Goal: Information Seeking & Learning: Learn about a topic

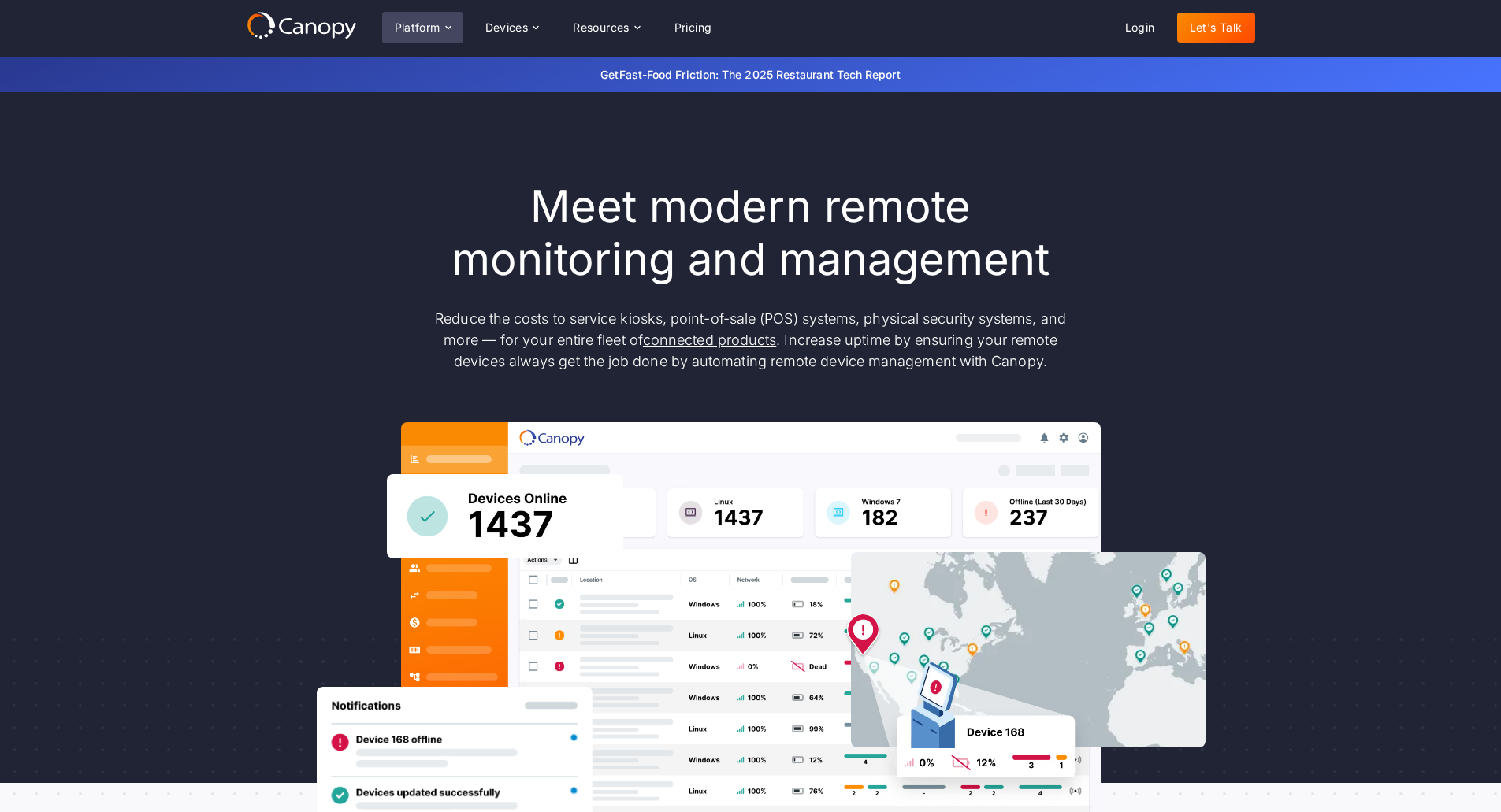
click at [414, 27] on div "Platform" at bounding box center [417, 27] width 46 height 11
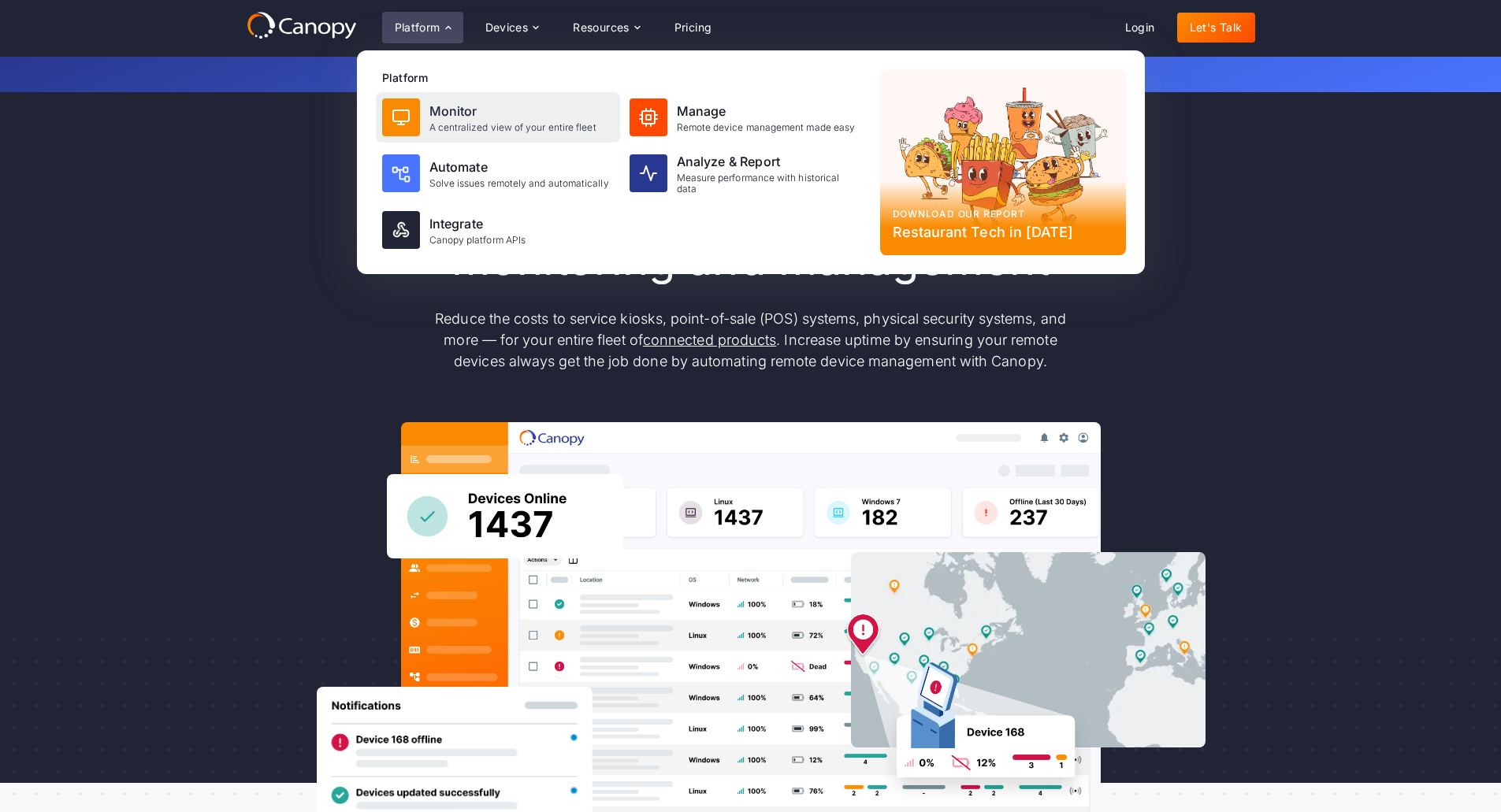
click at [468, 116] on div "Monitor" at bounding box center [513, 111] width 167 height 19
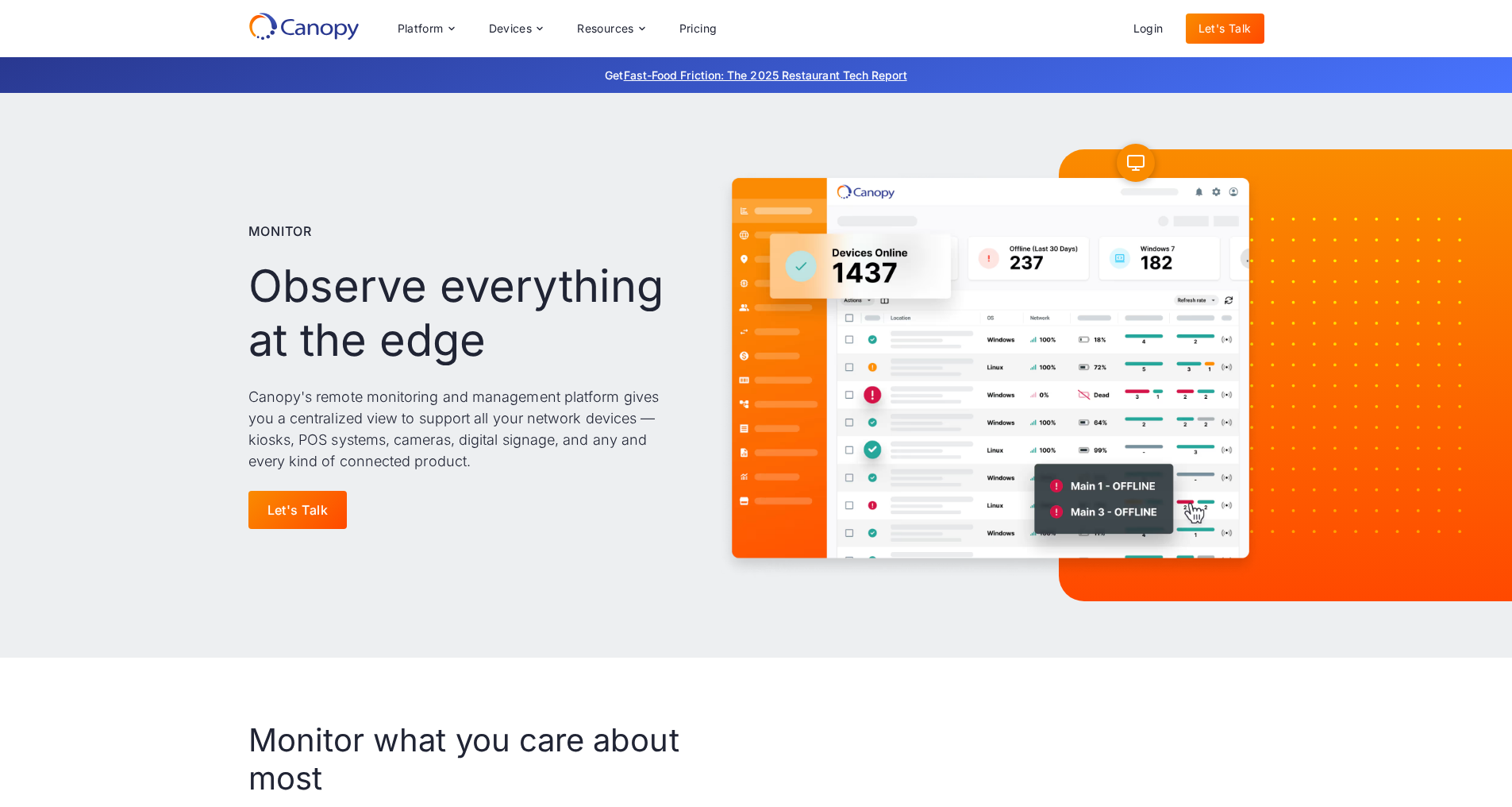
click at [471, 117] on div "Monitor Observe everything at the edge Canopy's remote monitoring and managemen…" at bounding box center [757, 375] width 1016 height 565
click at [560, 391] on p "Canopy's remote monitoring and management platform gives you a centralized view…" at bounding box center [467, 429] width 437 height 86
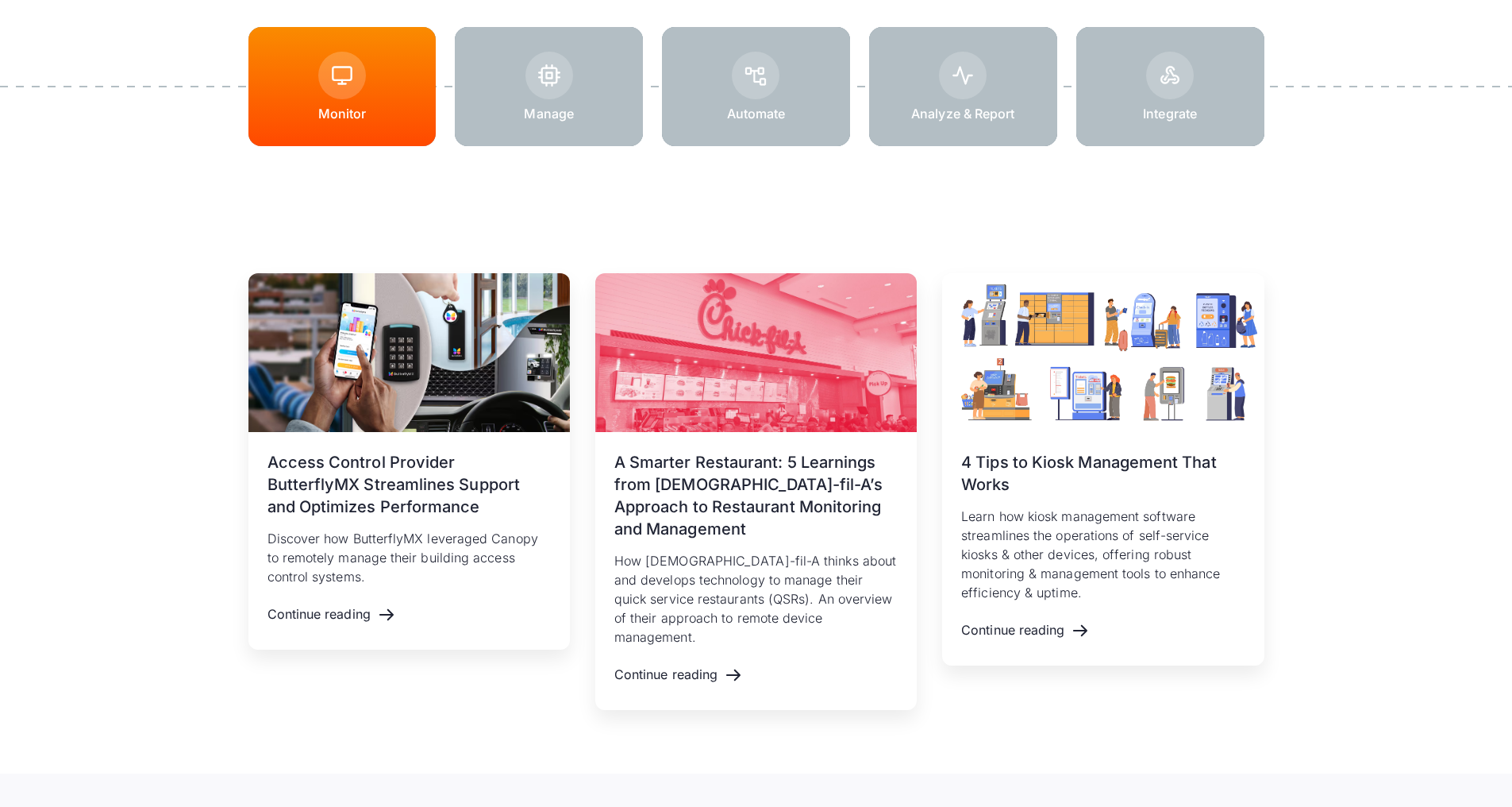
scroll to position [2186, 0]
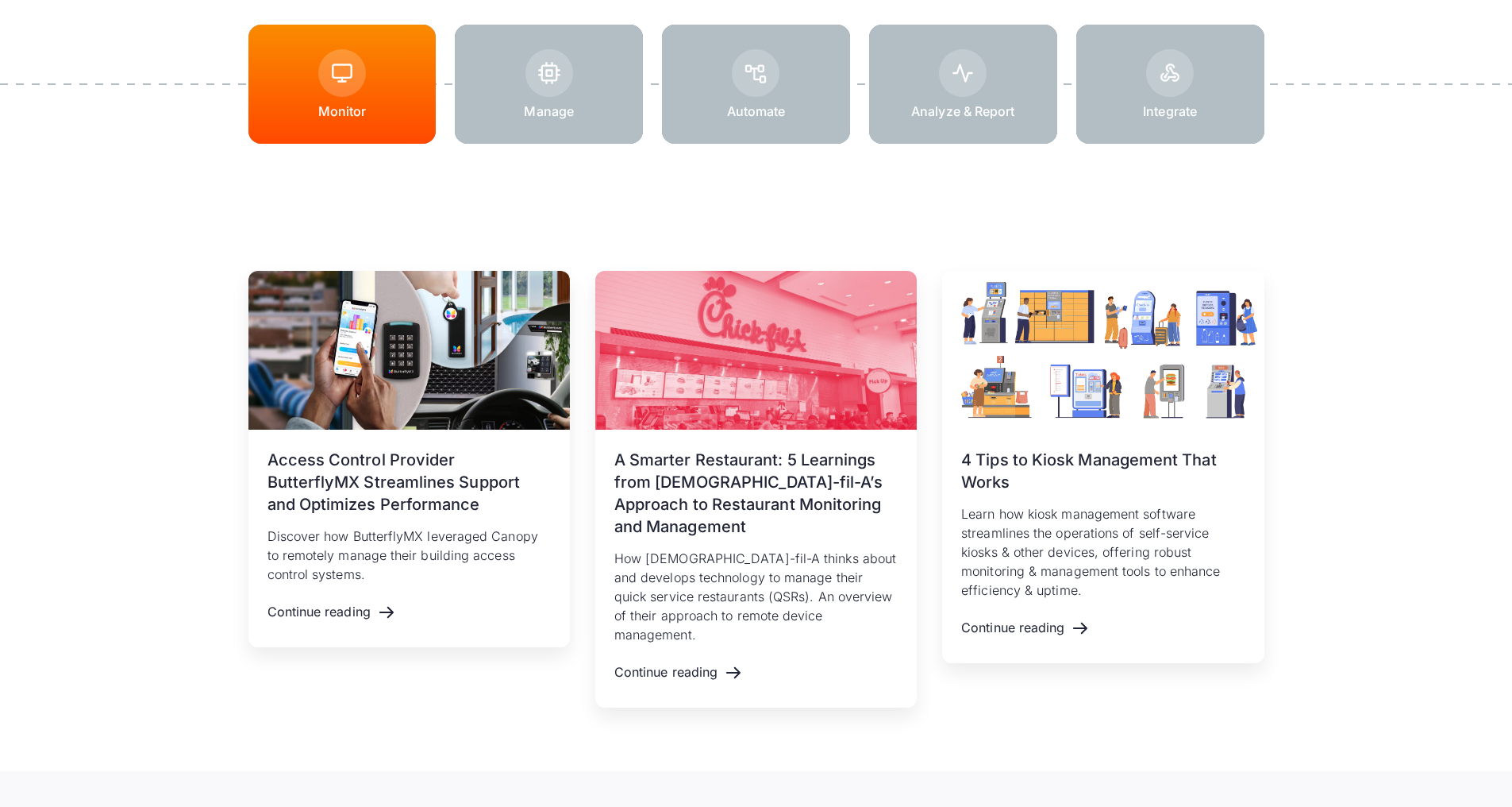
click at [598, 142] on div at bounding box center [549, 84] width 188 height 119
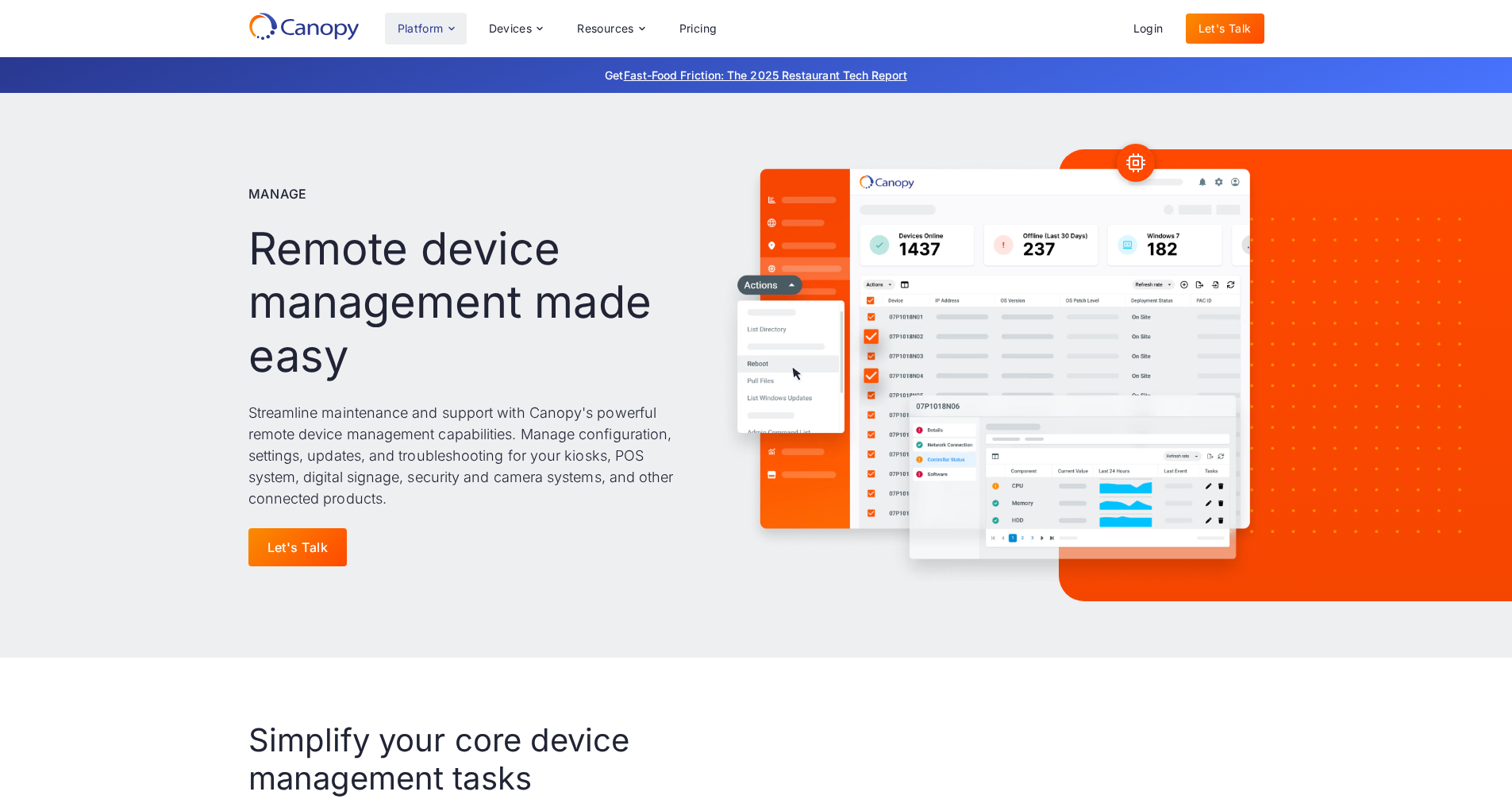
click at [420, 33] on div "Platform" at bounding box center [420, 28] width 46 height 11
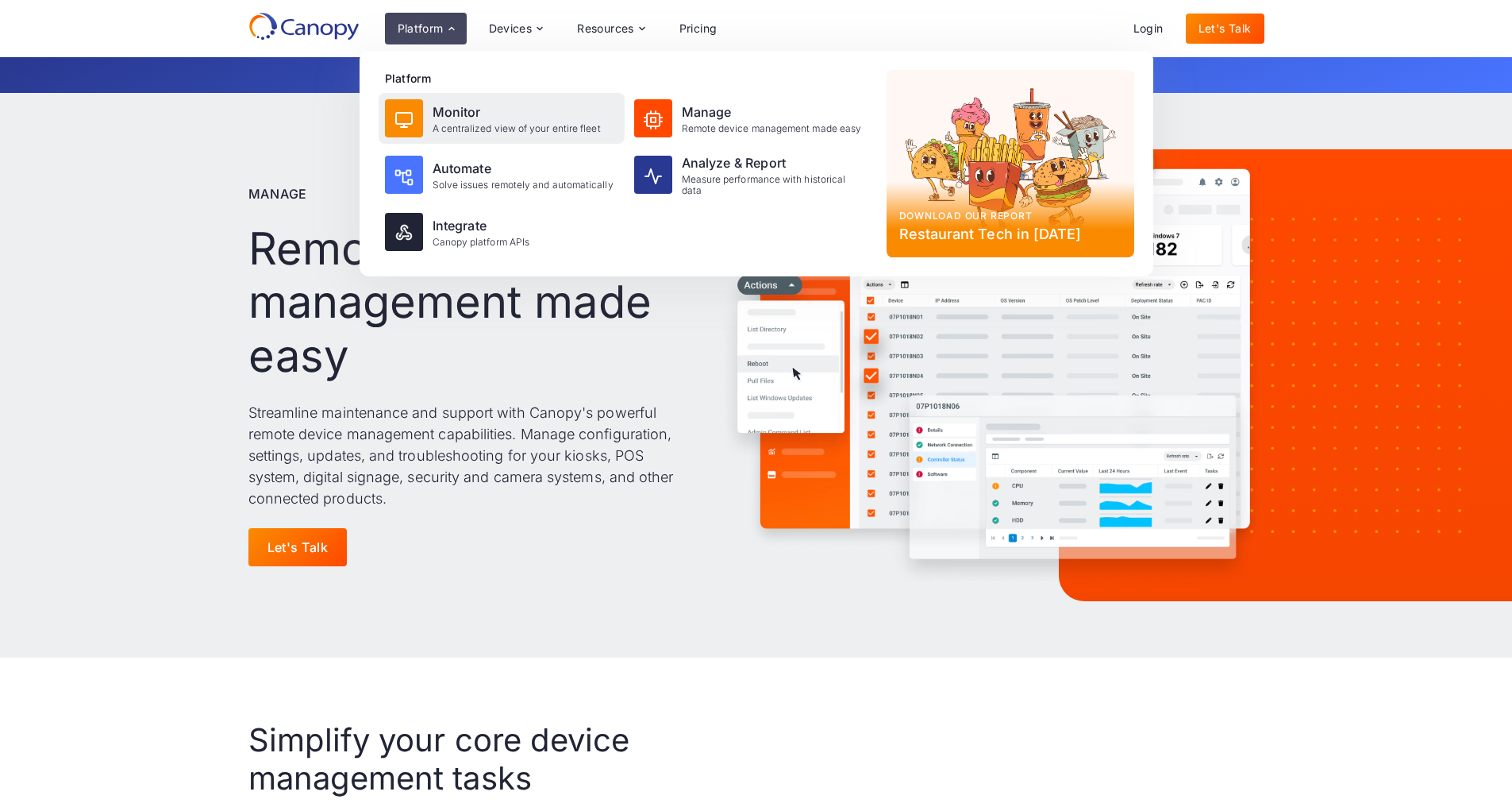
click at [456, 112] on div "Monitor" at bounding box center [517, 112] width 168 height 19
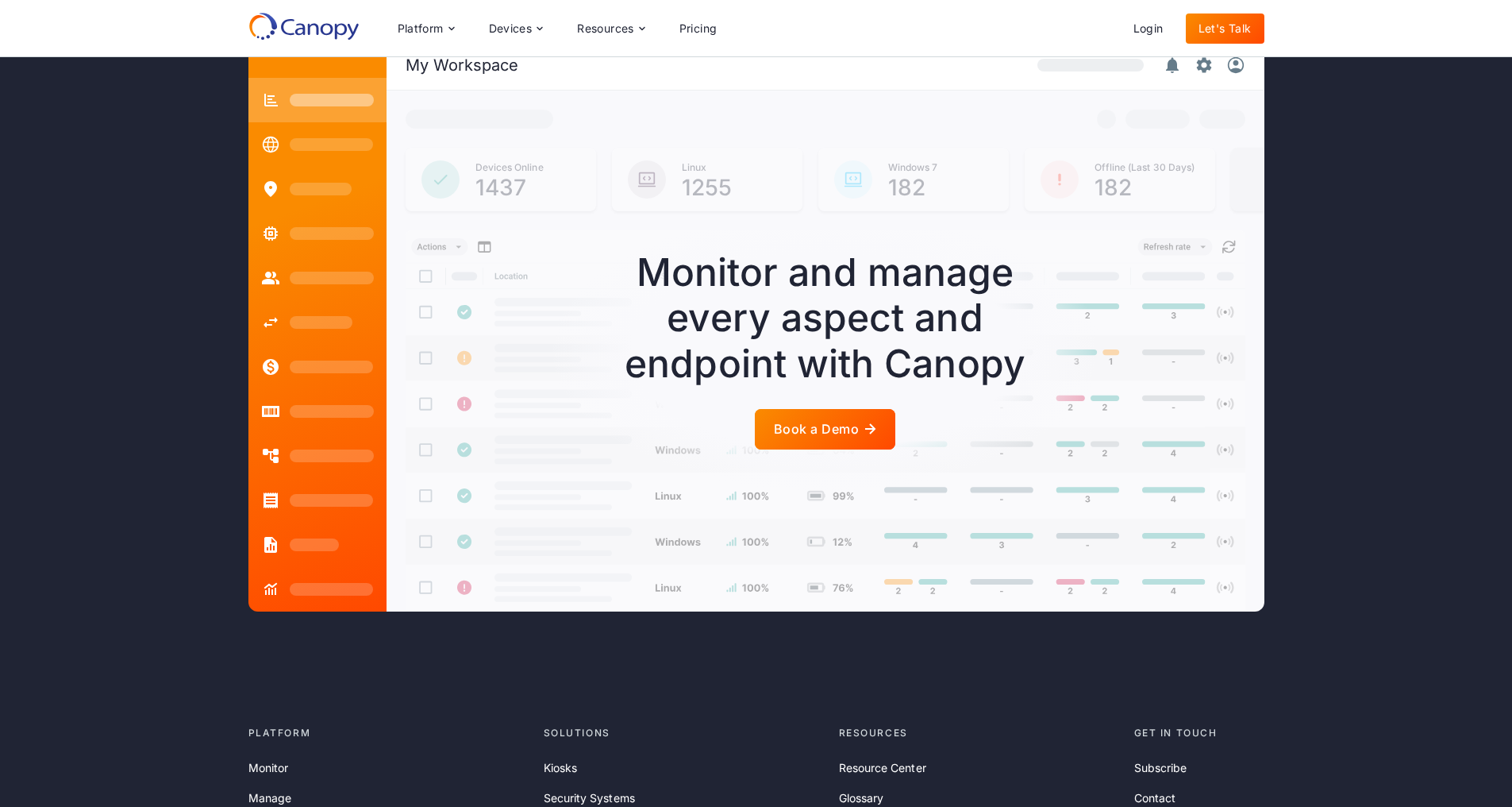
scroll to position [3568, 6]
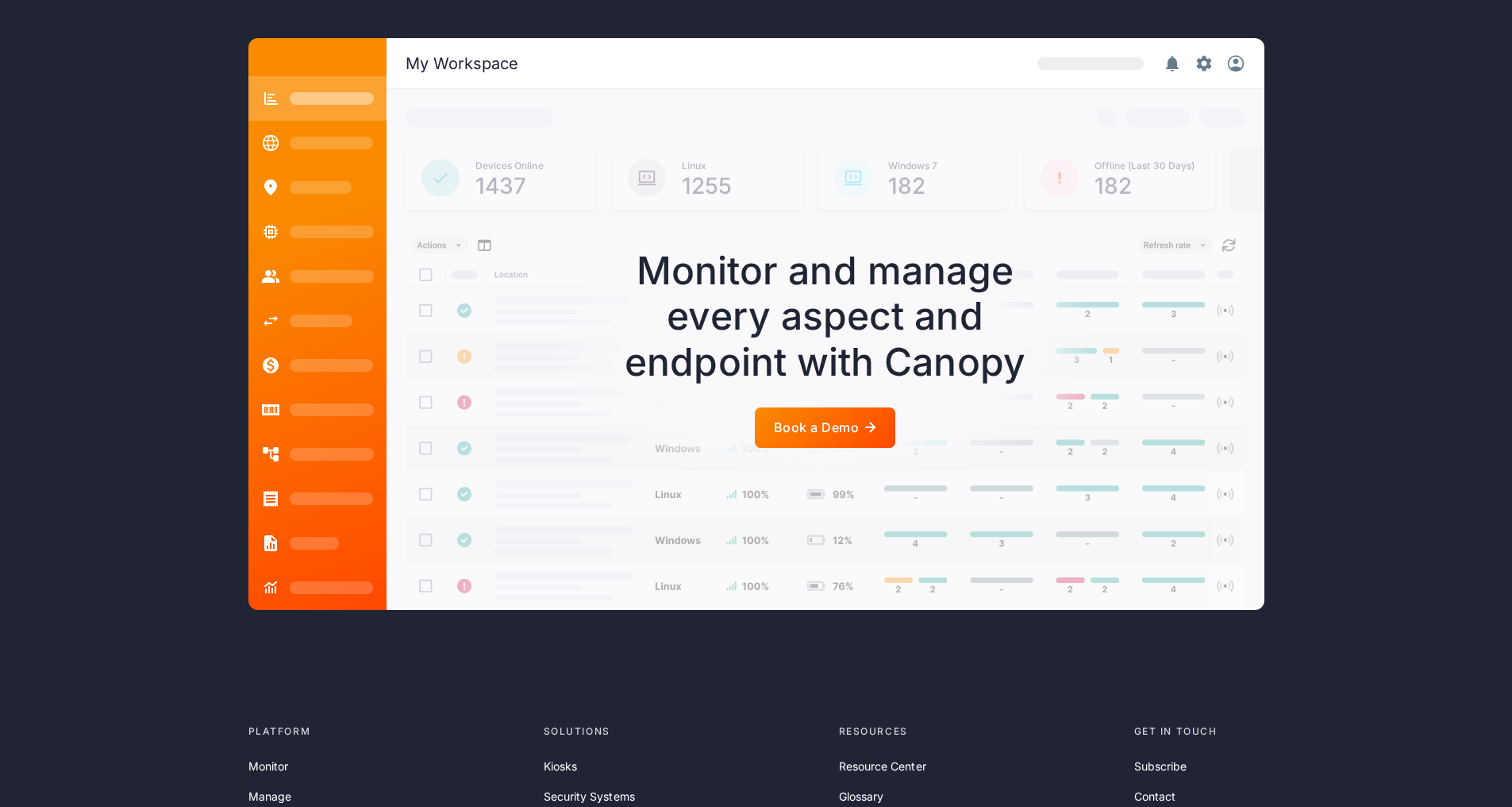
drag, startPoint x: 125, startPoint y: 273, endPoint x: 173, endPoint y: 301, distance: 55.6
click at [125, 273] on div "My Workspace Devices Online 1437 Linux 1255 Windows 7 182 Offline (Last 30 Days…" at bounding box center [756, 324] width 1512 height 698
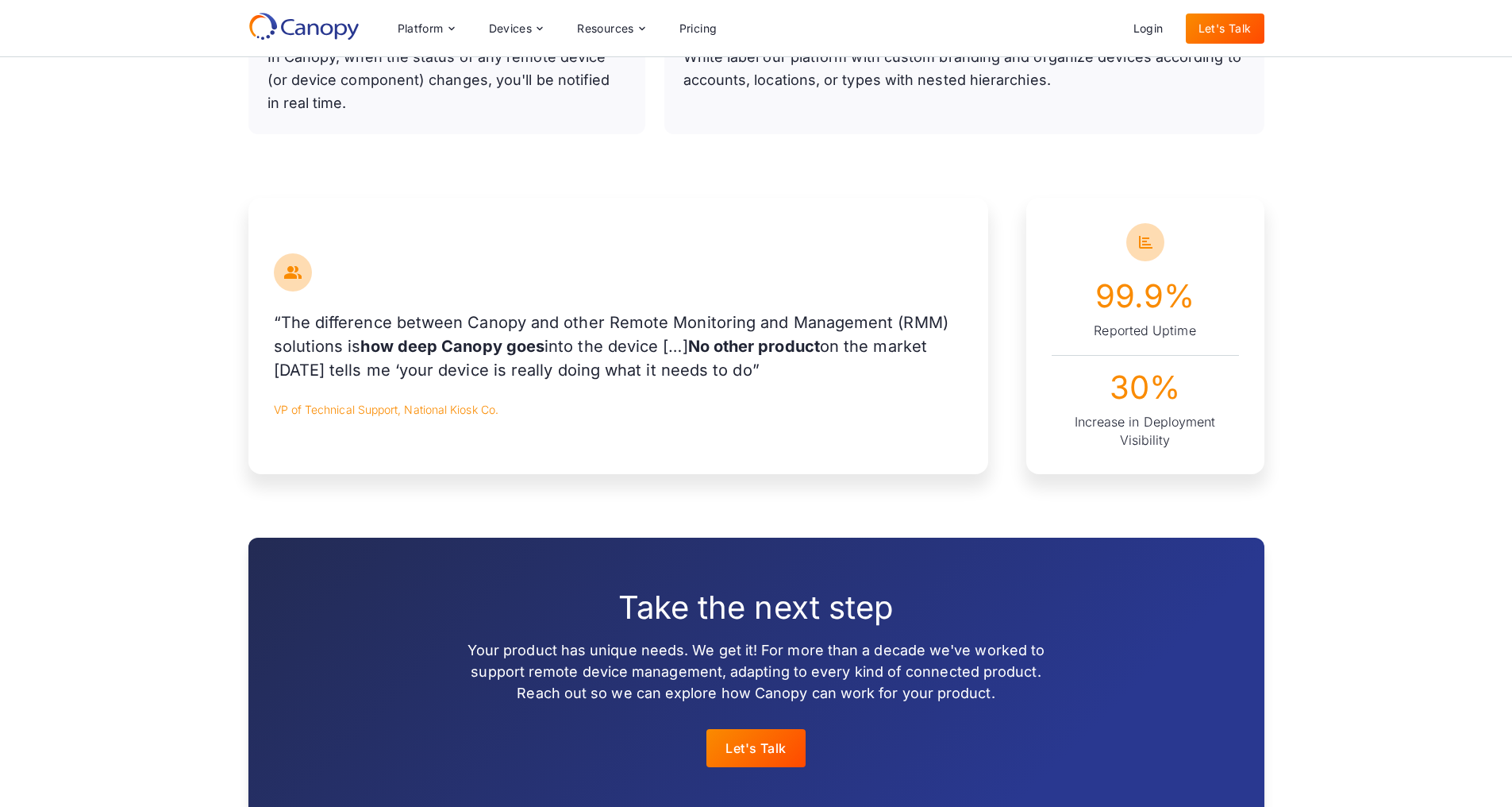
scroll to position [1005, 6]
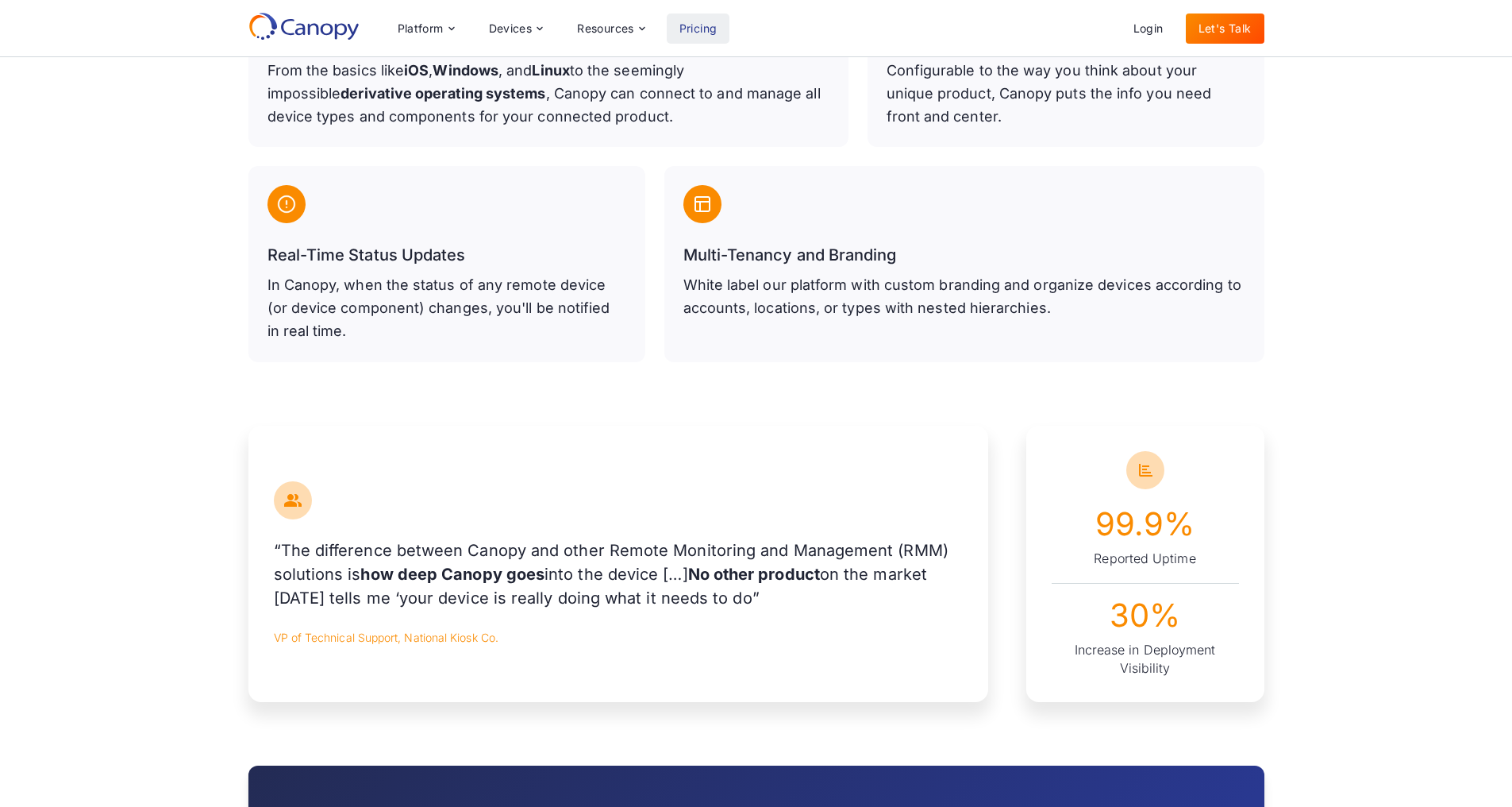
click at [687, 22] on link "Pricing" at bounding box center [698, 28] width 63 height 30
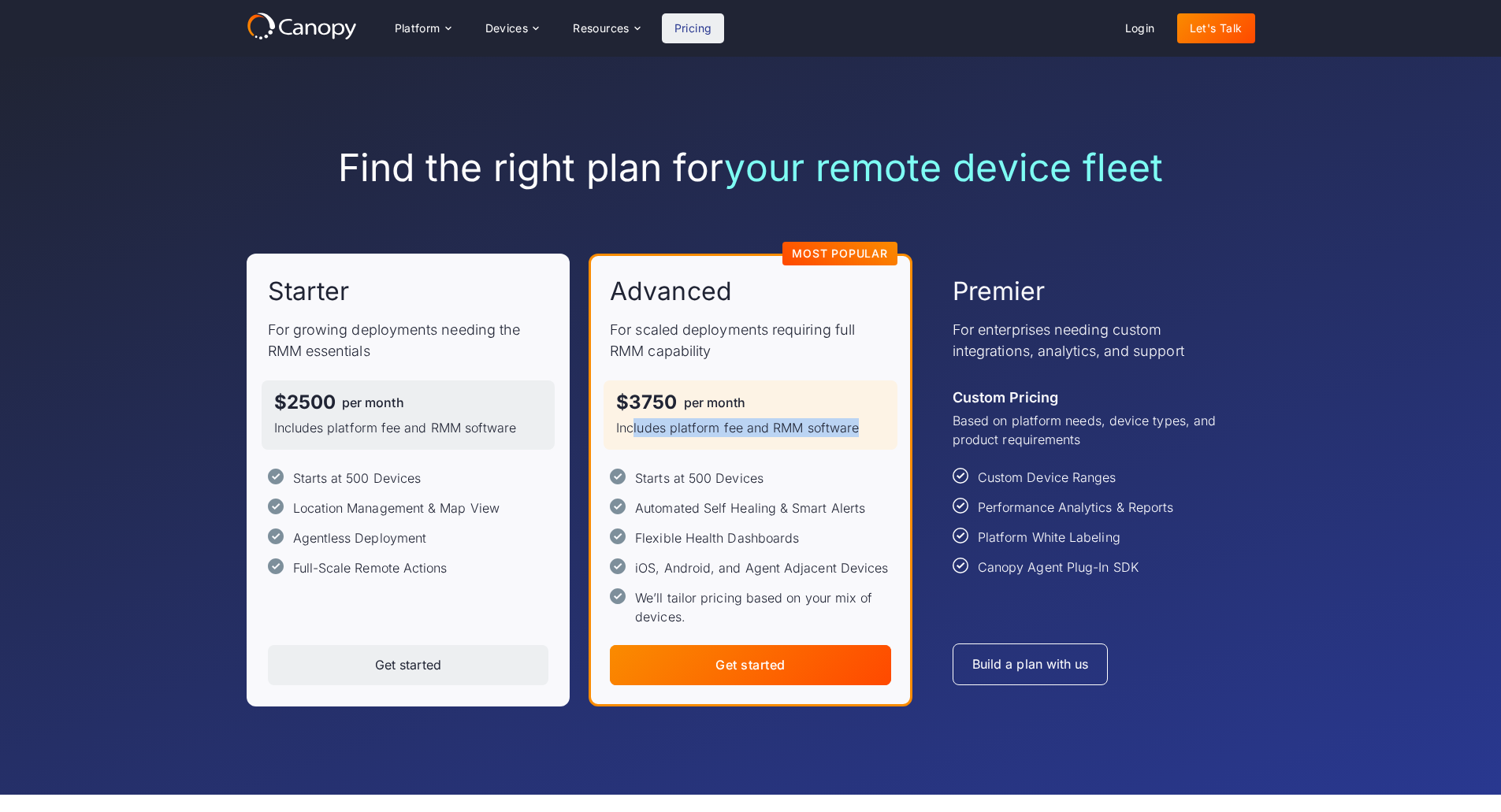
drag, startPoint x: 635, startPoint y: 436, endPoint x: 859, endPoint y: 420, distance: 224.6
click at [859, 420] on p "Includes platform fee and RMM software" at bounding box center [750, 428] width 269 height 19
drag, startPoint x: 645, startPoint y: 475, endPoint x: 762, endPoint y: 472, distance: 117.0
click at [762, 471] on div "Starts at 500 Devices Automated Self Healing & Smart Alerts Flexible Health Das…" at bounding box center [750, 547] width 282 height 158
drag, startPoint x: 282, startPoint y: 428, endPoint x: 549, endPoint y: 424, distance: 267.0
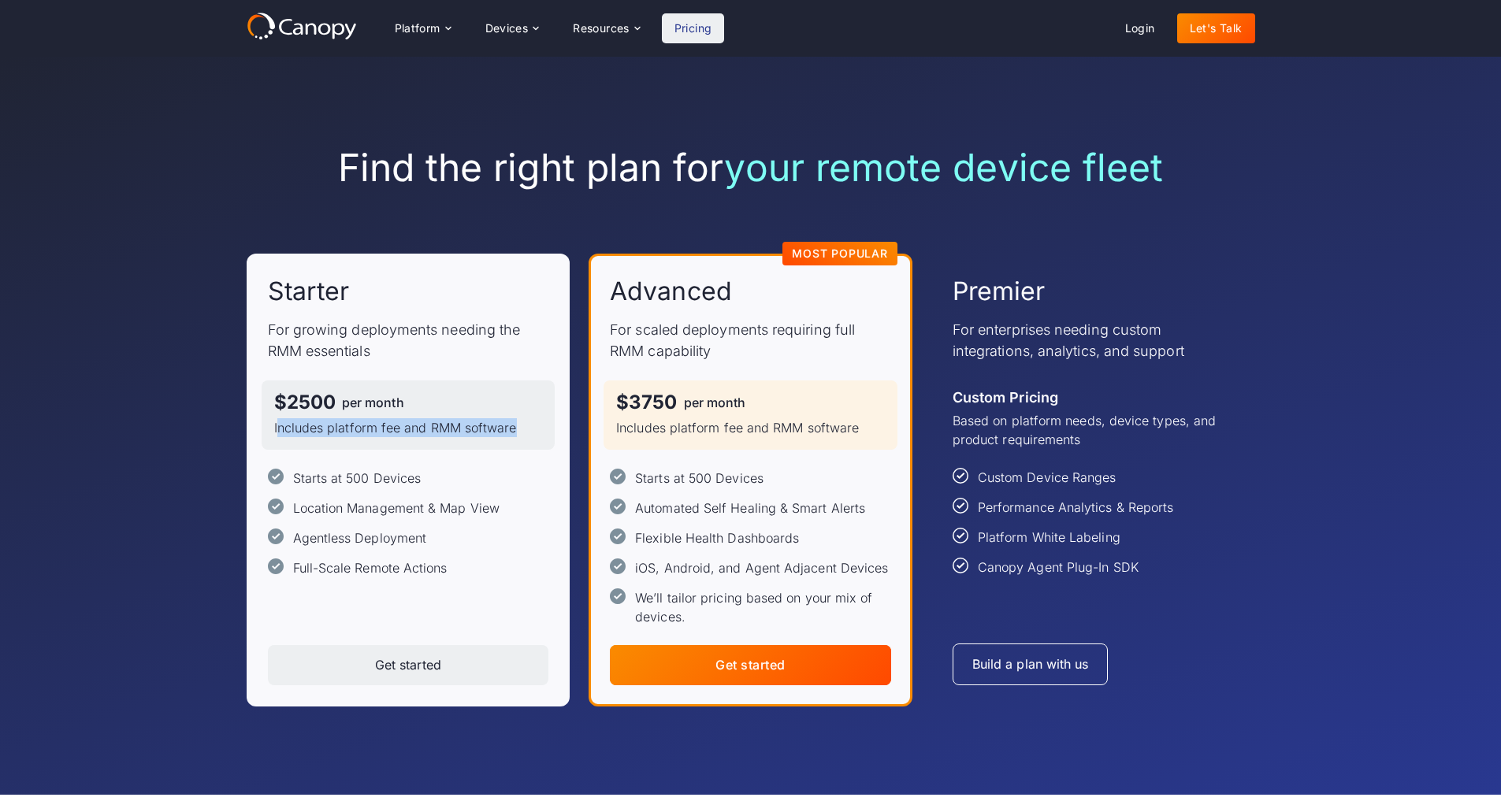
click at [549, 424] on div "$2500 per month Includes platform fee and RMM software" at bounding box center [409, 415] width 294 height 69
drag, startPoint x: 296, startPoint y: 511, endPoint x: 517, endPoint y: 507, distance: 221.0
click at [517, 507] on div "Starts at 500 Devices Location Management & Map View Agentless Deployment Full-…" at bounding box center [409, 523] width 282 height 109
drag, startPoint x: 325, startPoint y: 534, endPoint x: 456, endPoint y: 536, distance: 131.0
click at [458, 534] on div "Starts at 500 Devices Location Management & Map View Agentless Deployment Full-…" at bounding box center [409, 523] width 282 height 109
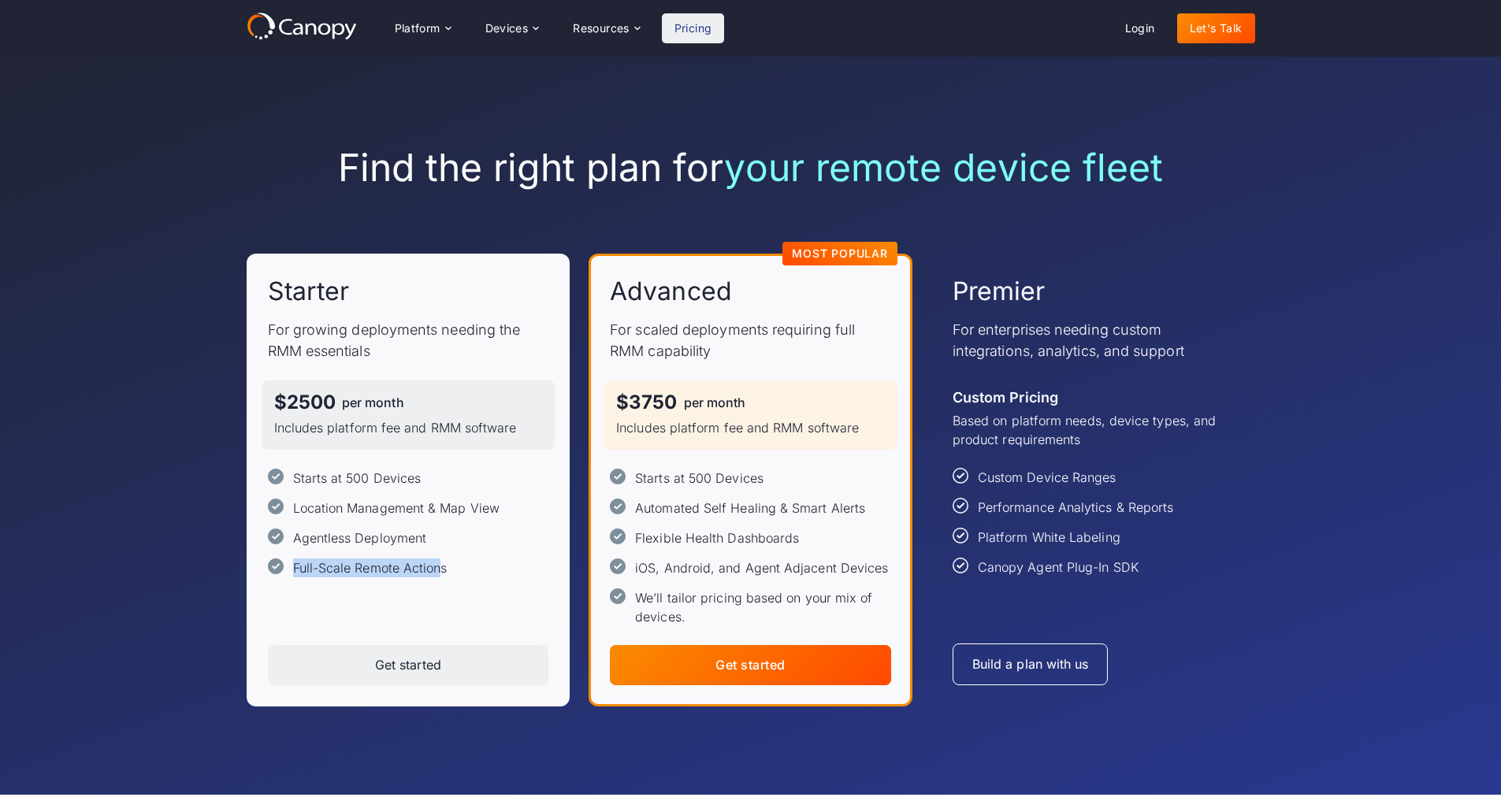
drag, startPoint x: 293, startPoint y: 570, endPoint x: 441, endPoint y: 574, distance: 148.1
click at [441, 574] on div "Full-Scale Remote Actions" at bounding box center [370, 568] width 154 height 19
drag, startPoint x: 642, startPoint y: 536, endPoint x: 867, endPoint y: 536, distance: 225.0
click at [867, 536] on div "Starts at 500 Devices Automated Self Healing & Smart Alerts Flexible Health Das…" at bounding box center [750, 547] width 282 height 158
click at [805, 556] on div "Starts at 500 Devices Automated Self Healing & Smart Alerts Flexible Health Das…" at bounding box center [750, 547] width 282 height 158
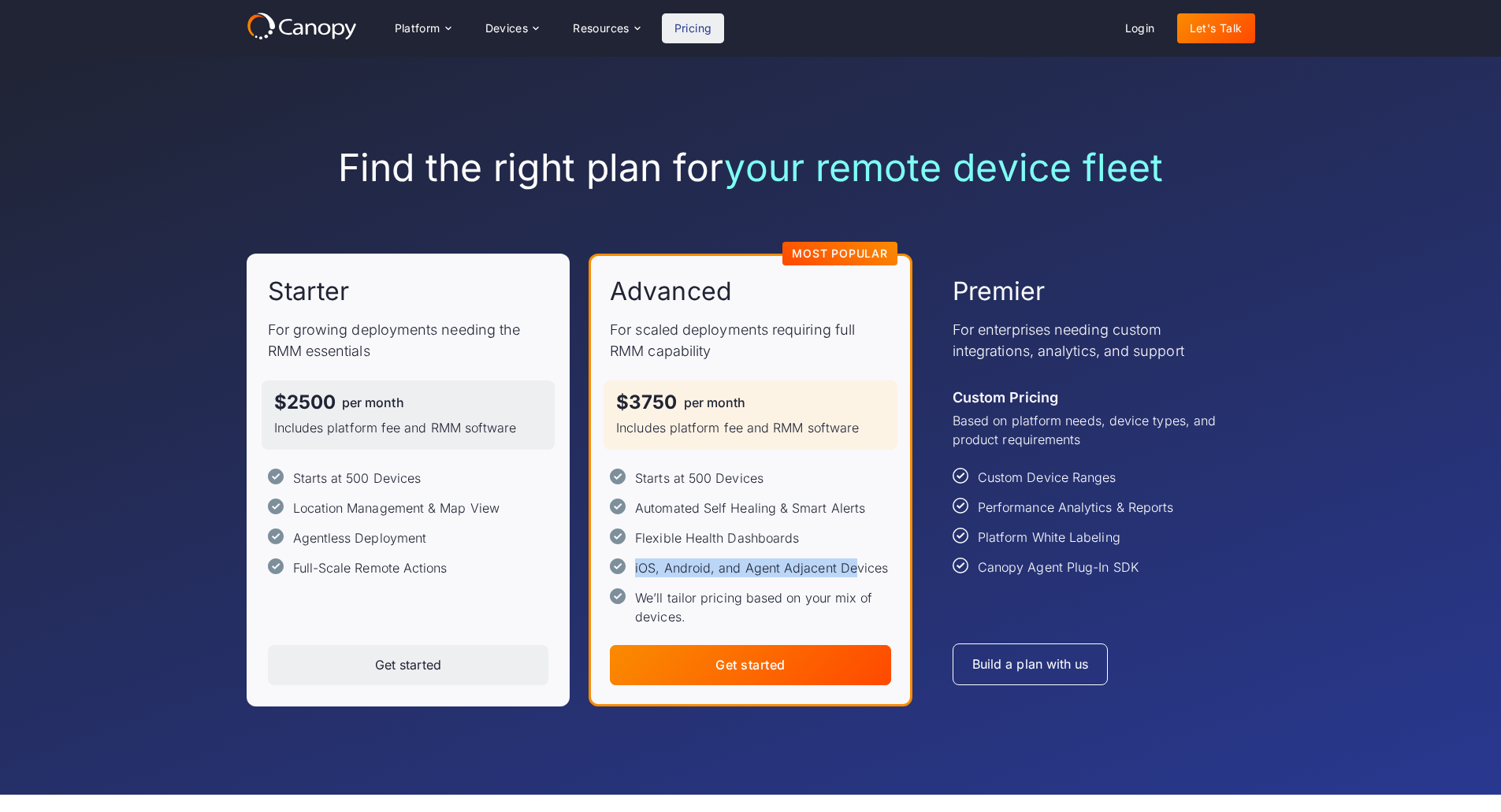
drag, startPoint x: 601, startPoint y: 570, endPoint x: 851, endPoint y: 575, distance: 250.0
click at [851, 575] on div "Advanced For scaled deployments requiring full RMM capability $3750 per month I…" at bounding box center [750, 480] width 324 height 452
click at [851, 575] on div "iOS, Android, and Agent Adjacent Devices" at bounding box center [761, 568] width 253 height 19
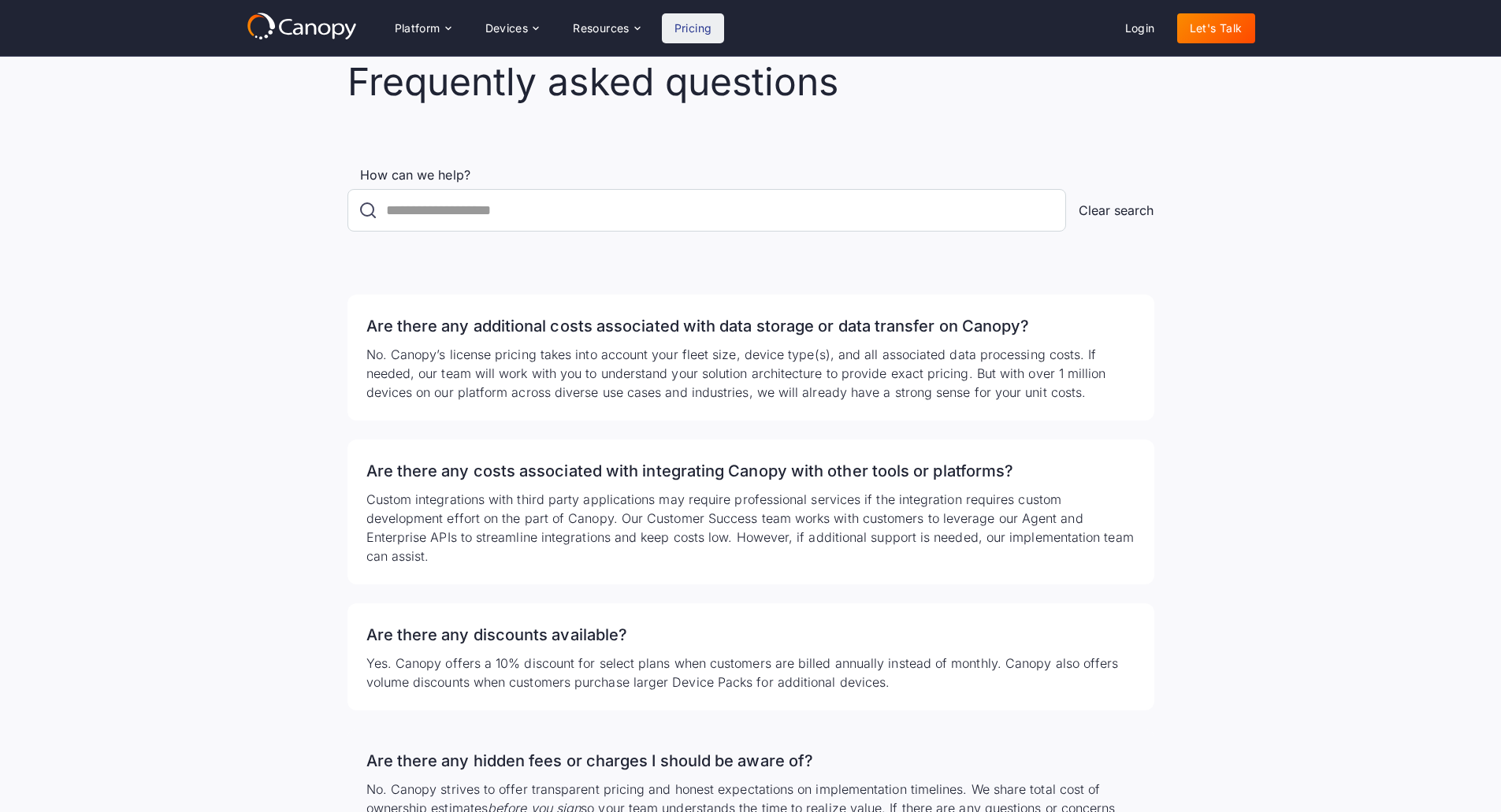
scroll to position [2678, 0]
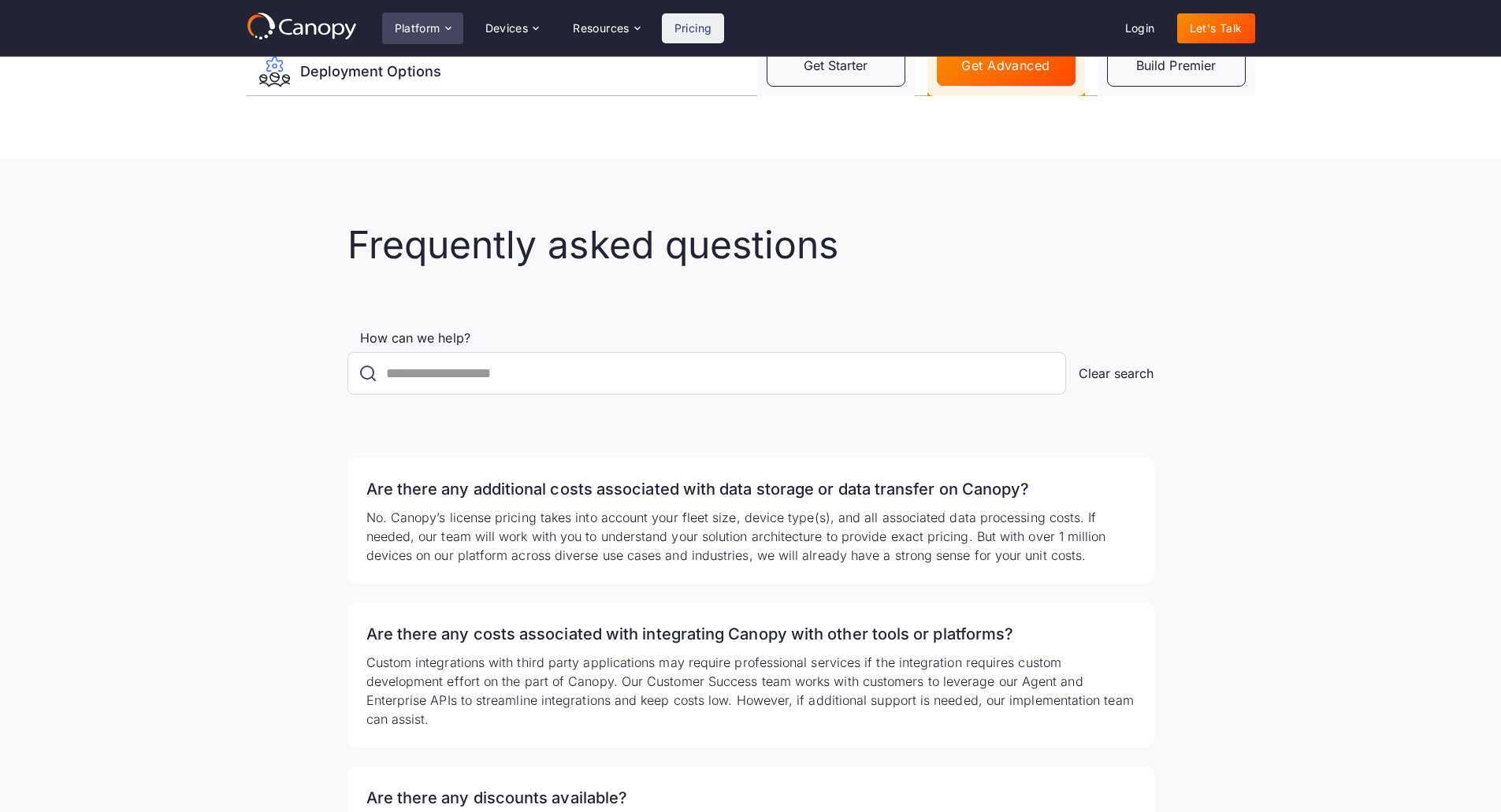
click at [433, 34] on div "Platform" at bounding box center [417, 28] width 46 height 11
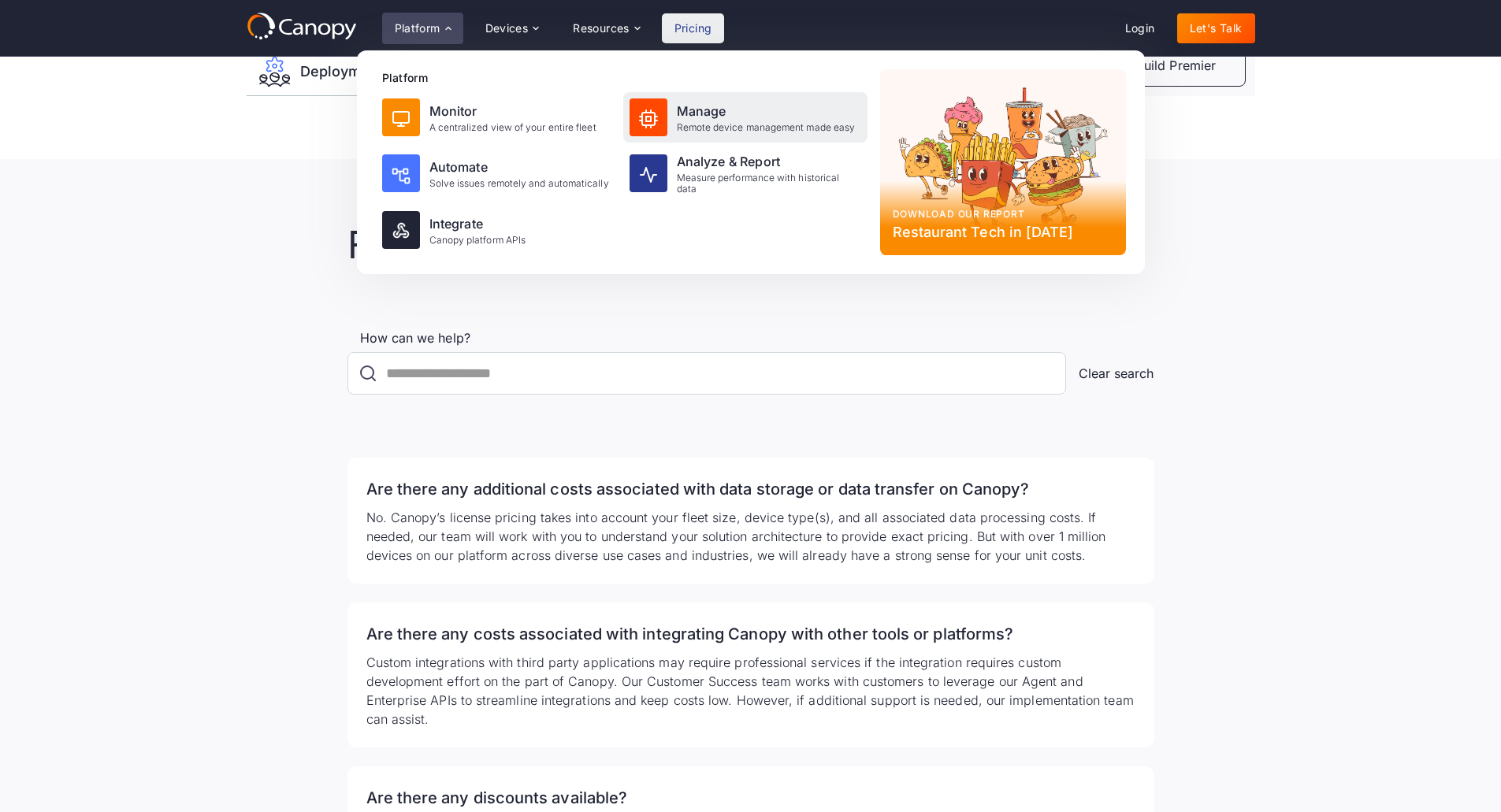
click at [689, 106] on div "Manage" at bounding box center [766, 111] width 178 height 19
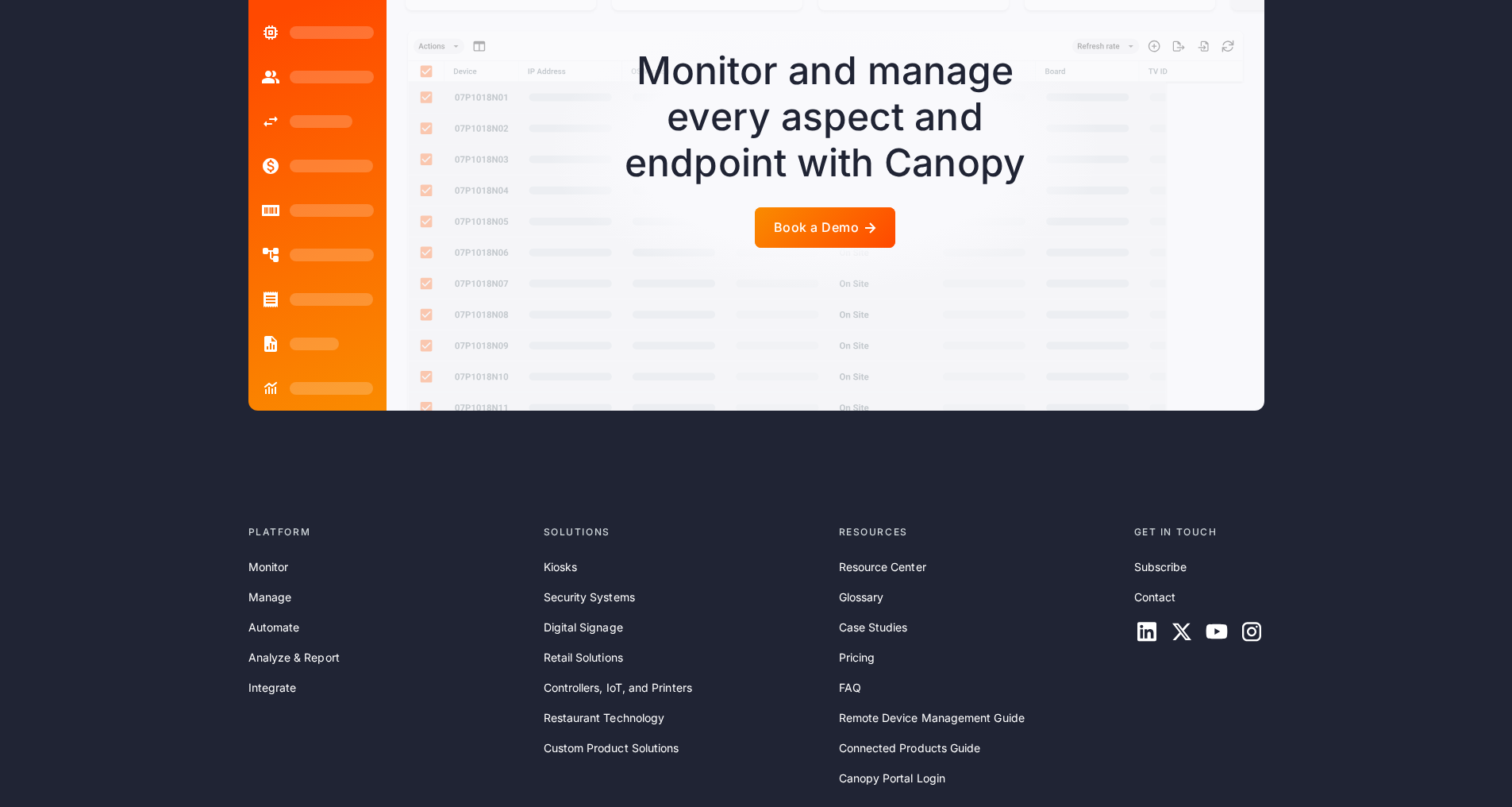
scroll to position [3998, 0]
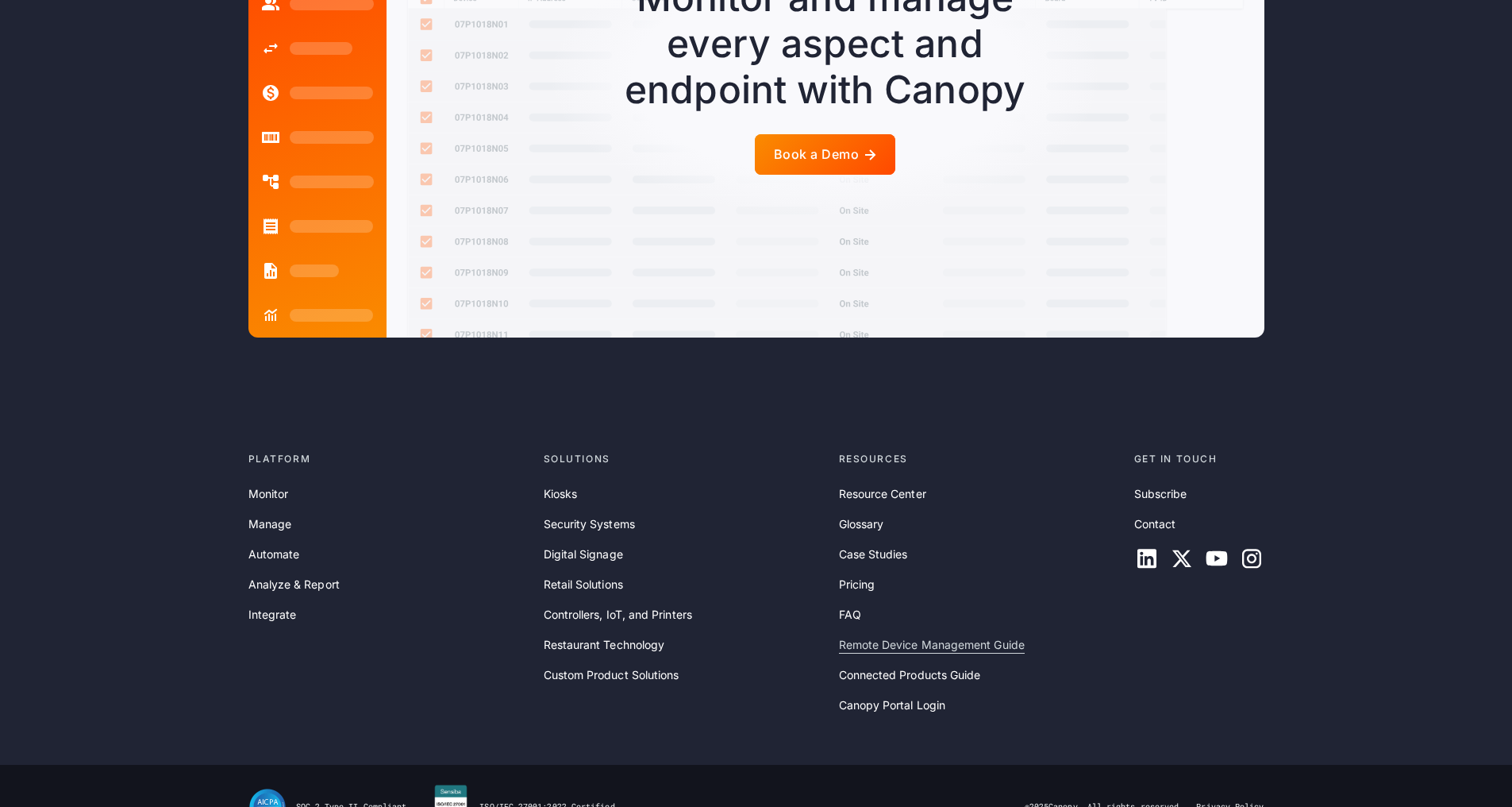
click at [854, 636] on link "Remote Device Management Guide" at bounding box center [932, 644] width 185 height 17
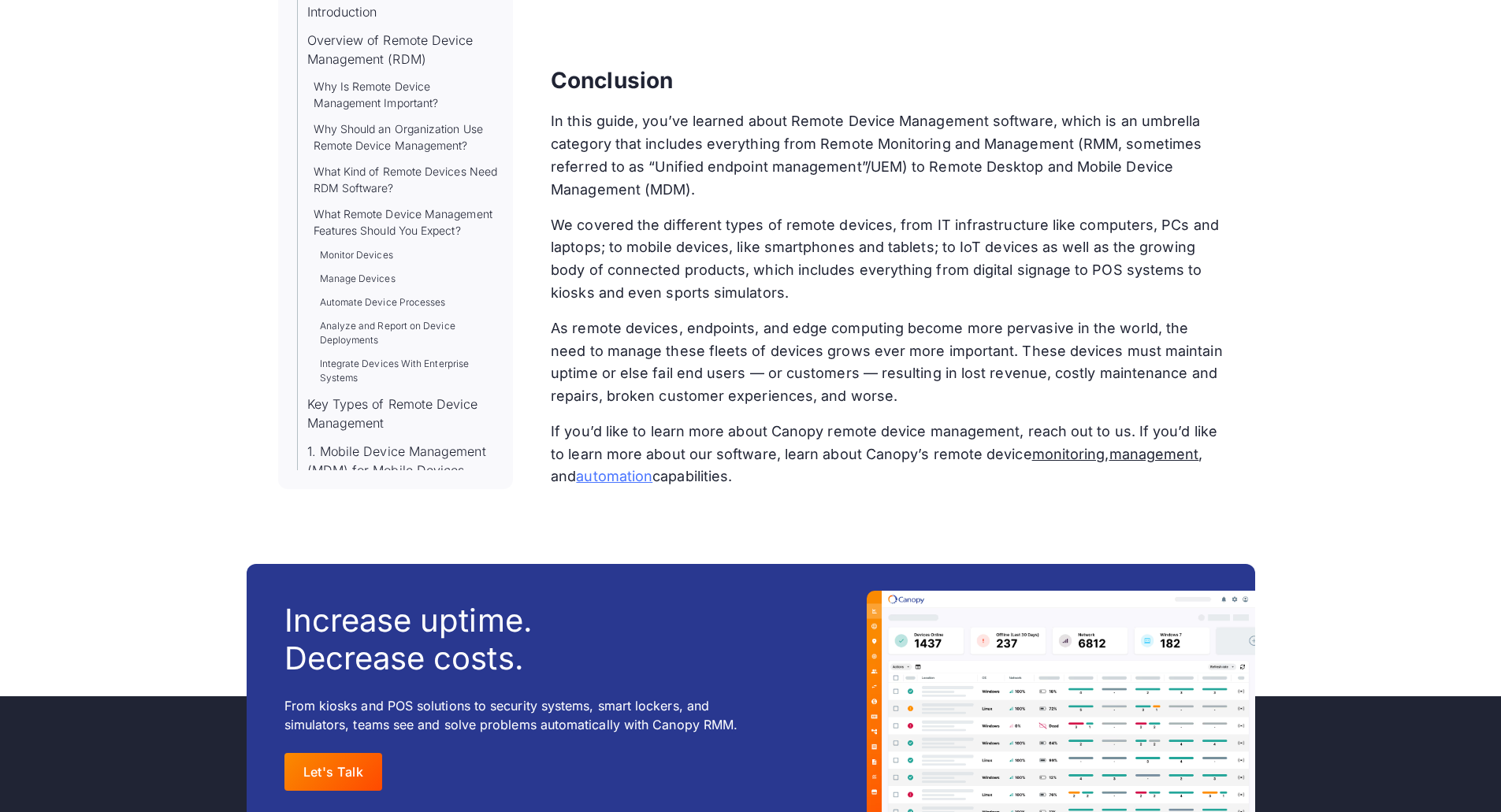
scroll to position [22792, 0]
